Goal: Task Accomplishment & Management: Use online tool/utility

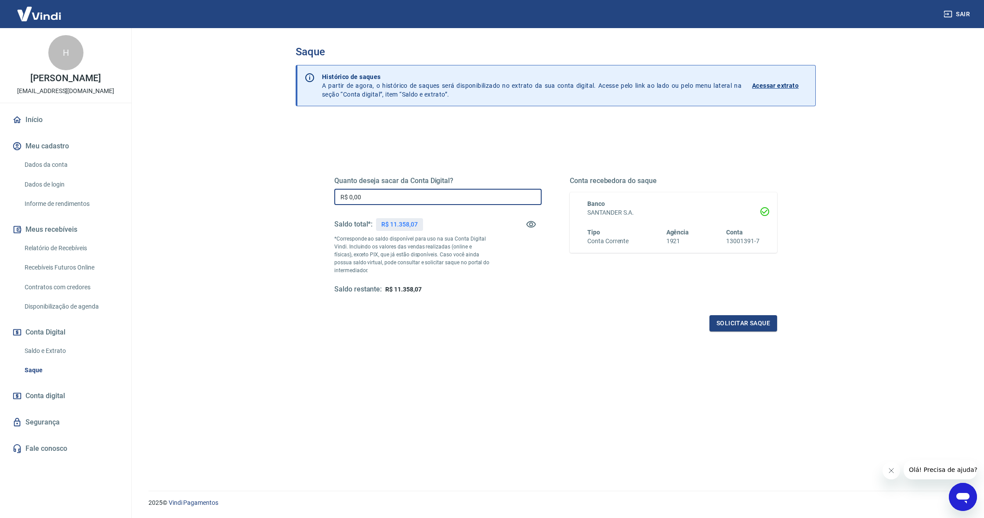
drag, startPoint x: 377, startPoint y: 199, endPoint x: 337, endPoint y: 197, distance: 40.0
click at [337, 197] on input "R$ 0,00" at bounding box center [437, 197] width 207 height 16
type input "R$ 11.358,07"
click at [498, 327] on div "Solicitar saque" at bounding box center [555, 323] width 443 height 16
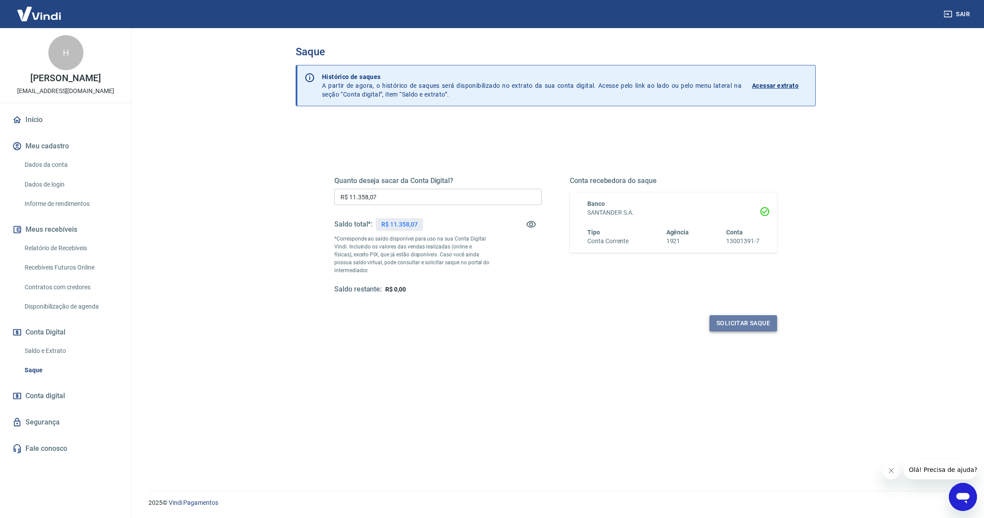
click at [738, 329] on button "Solicitar saque" at bounding box center [744, 323] width 68 height 16
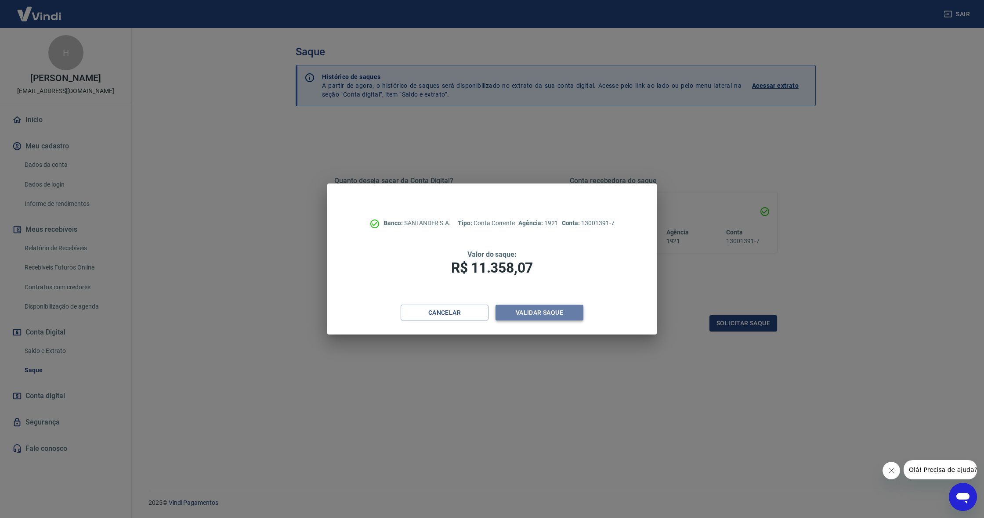
click at [557, 315] on button "Validar saque" at bounding box center [540, 313] width 88 height 16
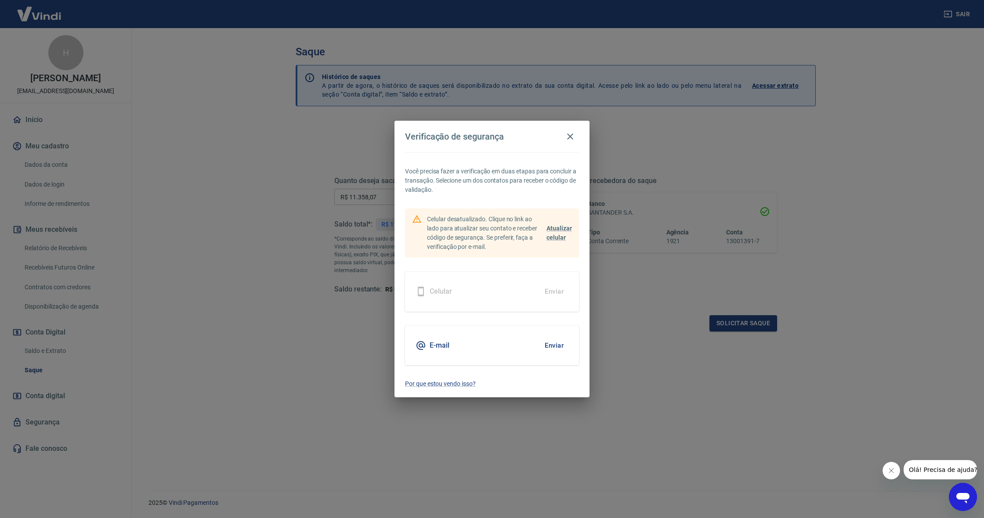
click at [554, 350] on button "Enviar" at bounding box center [554, 346] width 29 height 18
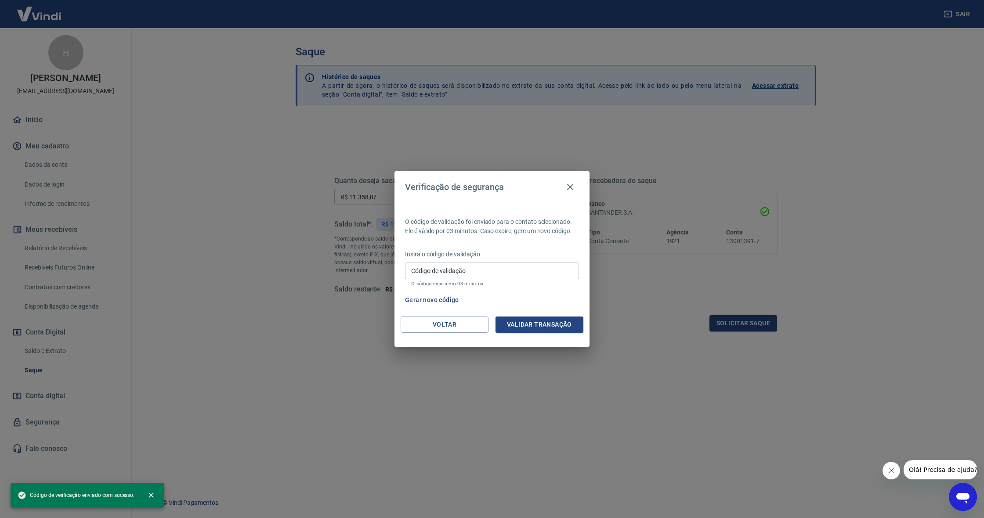
click at [553, 347] on div "Verificação de segurança O código de validação foi enviado para o contato selec…" at bounding box center [492, 259] width 984 height 518
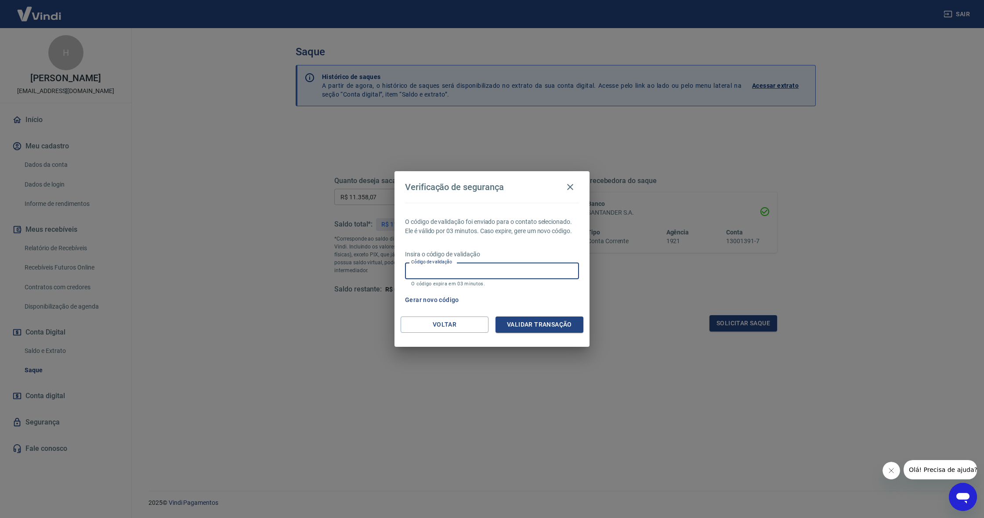
click at [464, 276] on input "Código de validação" at bounding box center [492, 271] width 174 height 16
click at [498, 1] on div "Verificação de segurança O código de validação foi enviado para o contato selec…" at bounding box center [492, 259] width 984 height 518
click at [447, 270] on div "Código de validação Código de validação O código expira em 03 minutos." at bounding box center [492, 275] width 174 height 24
paste input "662460"
type input "662460"
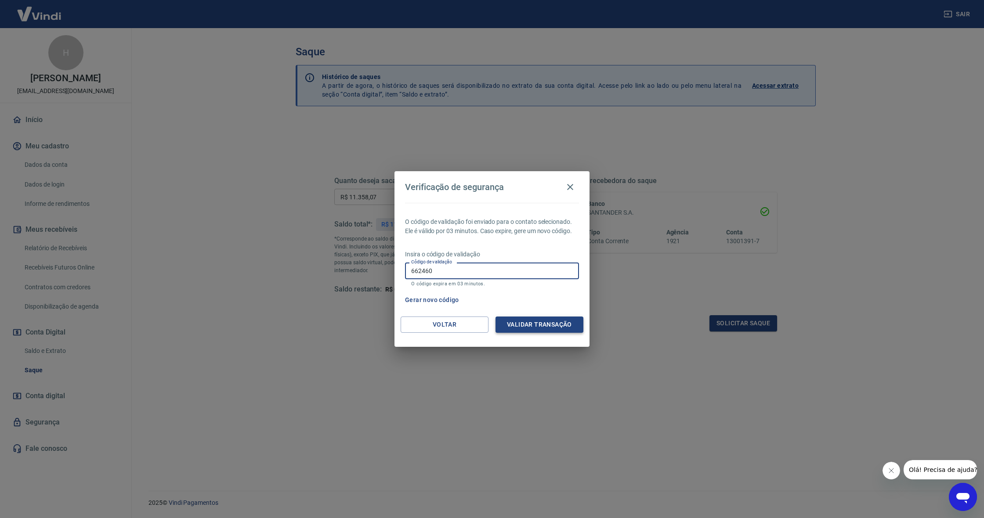
click at [521, 323] on button "Validar transação" at bounding box center [540, 325] width 88 height 16
